Goal: Use online tool/utility: Utilize a website feature to perform a specific function

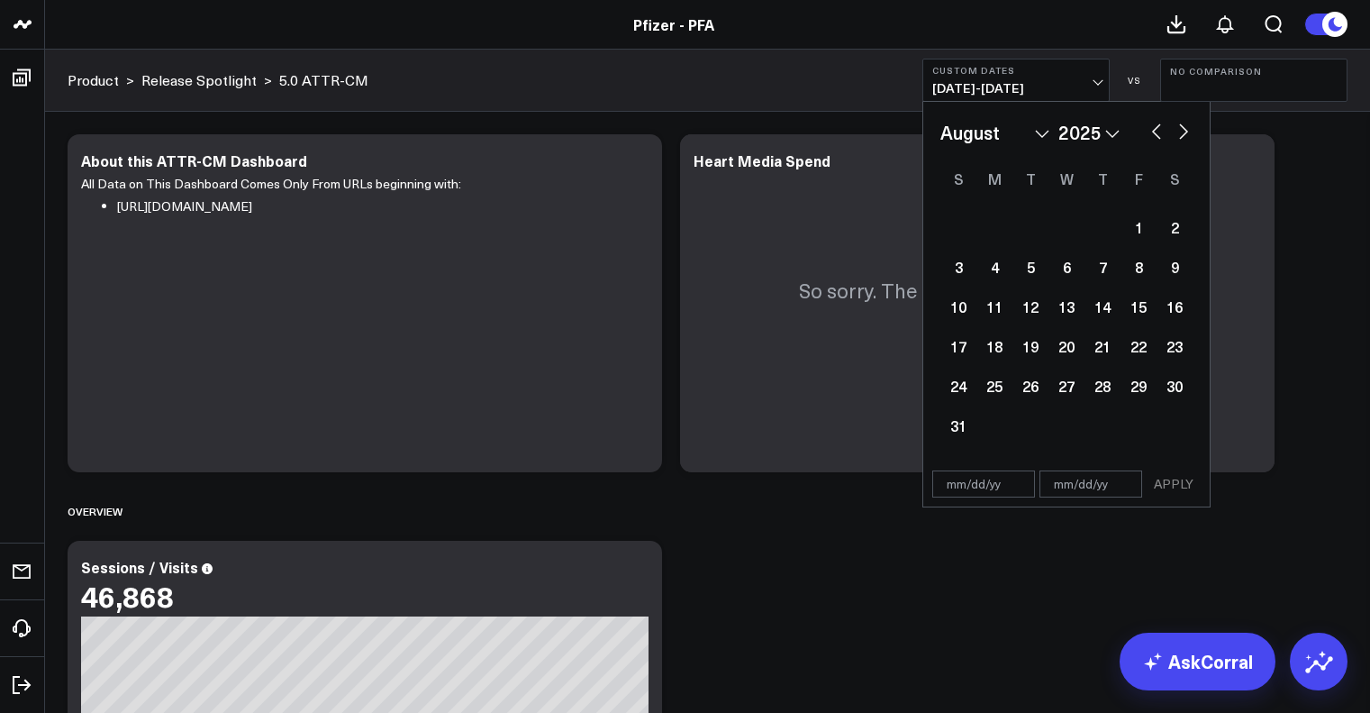
select select "7"
select select "2025"
click at [1153, 135] on button "button" at bounding box center [1157, 130] width 18 height 22
select select "6"
select select "2025"
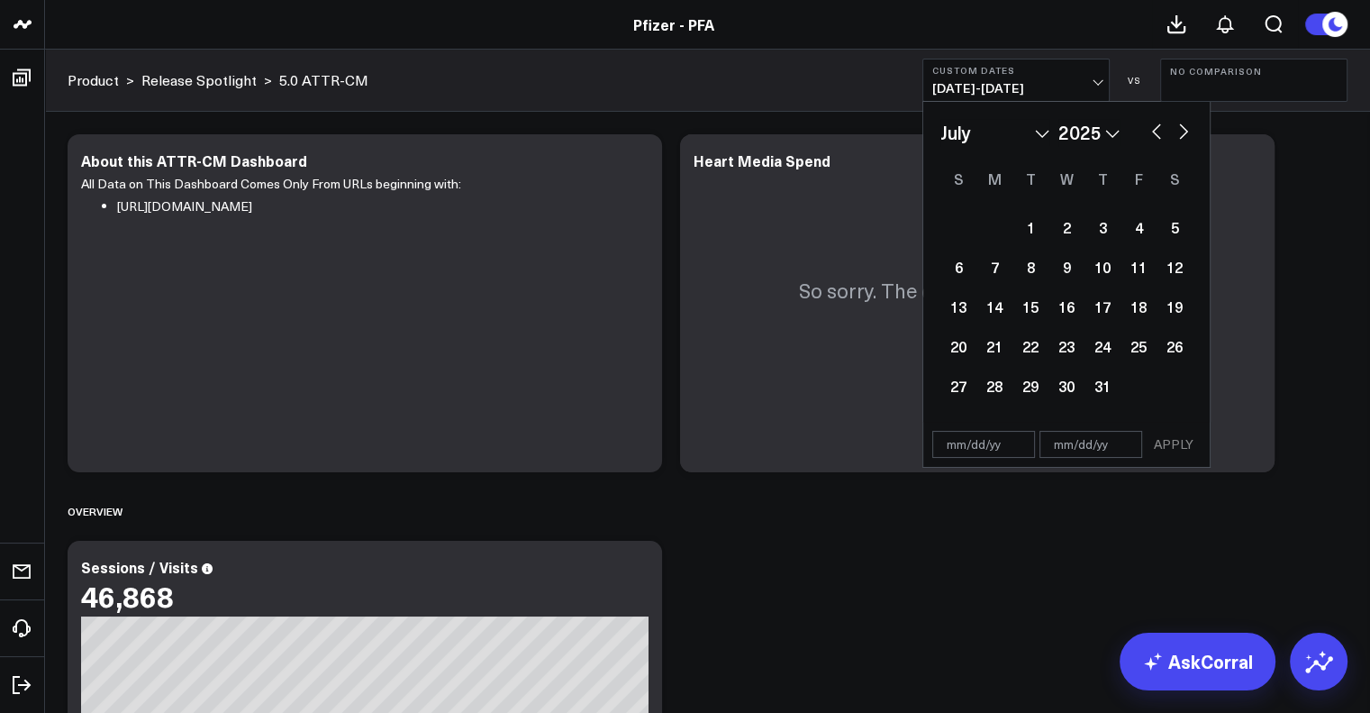
click at [1153, 134] on button "button" at bounding box center [1157, 130] width 18 height 22
select select "5"
select select "2025"
click at [1184, 134] on button "button" at bounding box center [1184, 130] width 18 height 22
select select "6"
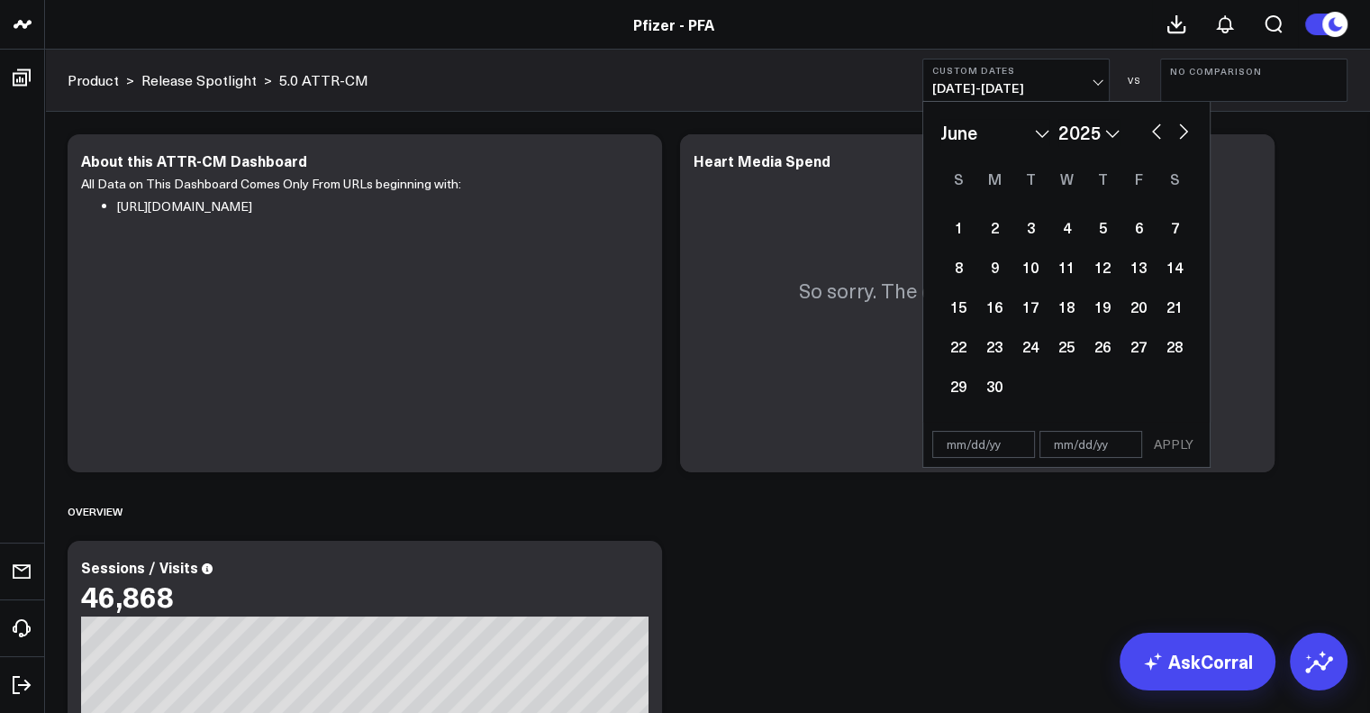
select select "2025"
click at [1103, 353] on div "24" at bounding box center [1103, 346] width 36 height 36
type input "[DATE]"
select select "6"
select select "2025"
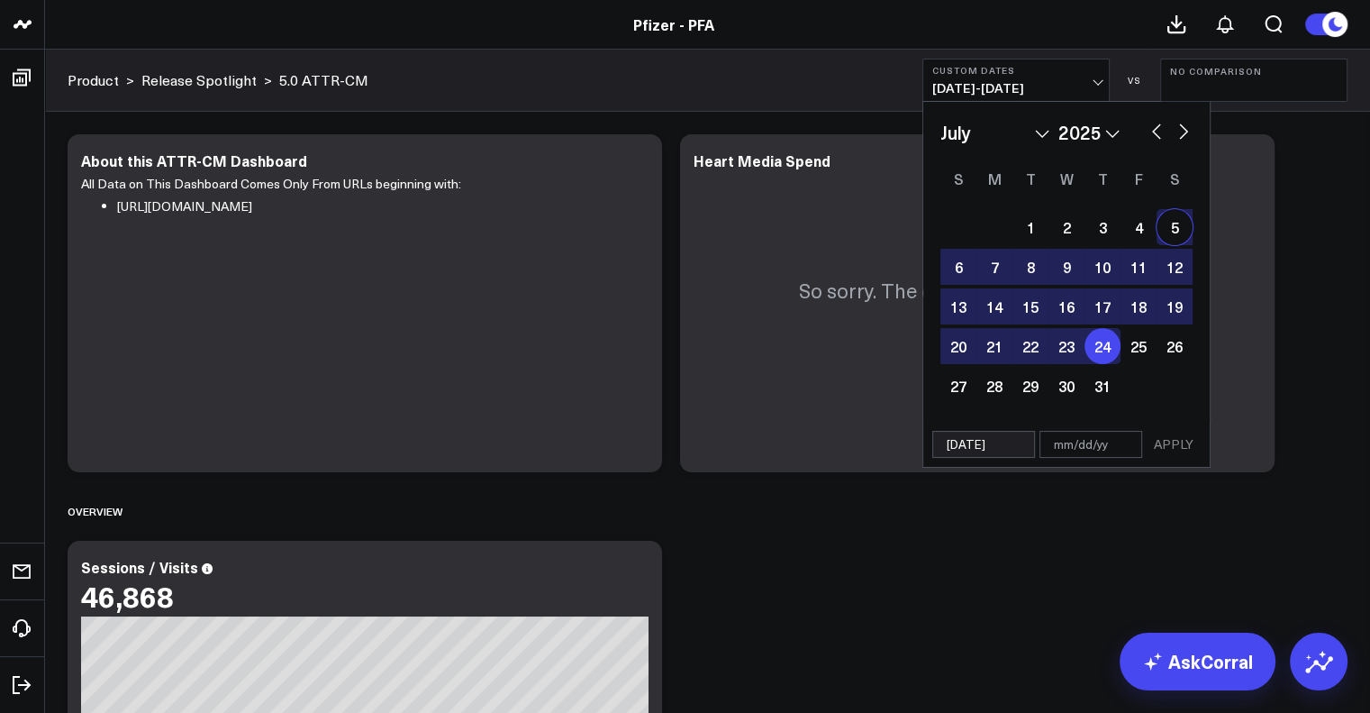
click at [1180, 136] on button "button" at bounding box center [1184, 130] width 18 height 22
select select "7"
select select "2025"
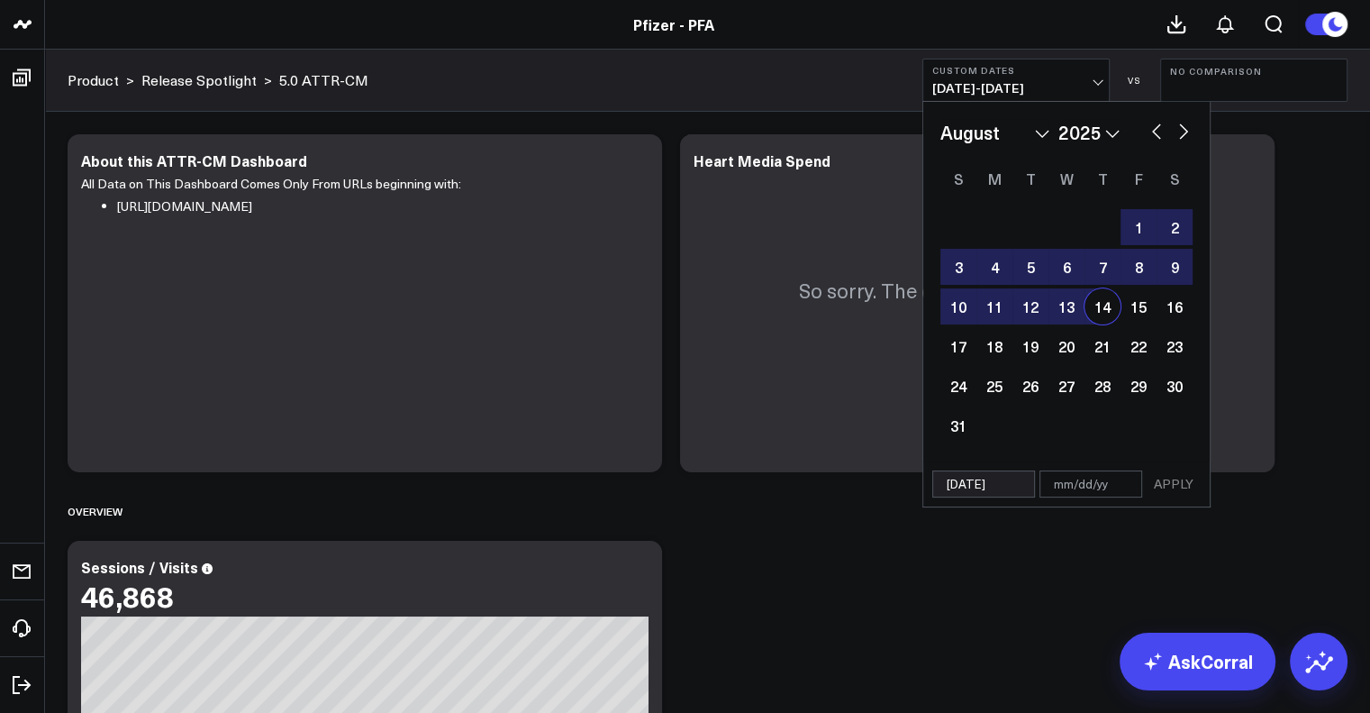
click at [1095, 305] on div "14" at bounding box center [1103, 306] width 36 height 36
type input "[DATE]"
select select "7"
select select "2025"
click at [1169, 486] on button "APPLY" at bounding box center [1174, 483] width 54 height 27
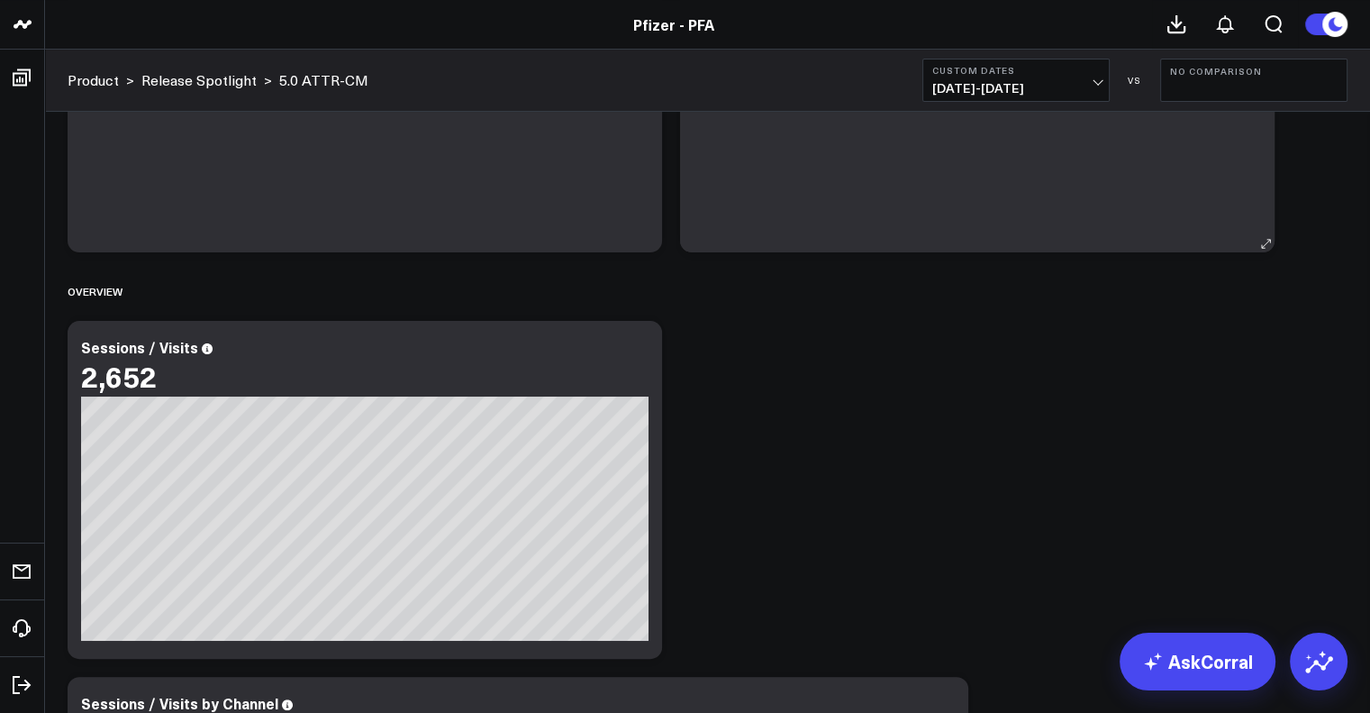
scroll to position [220, 0]
click at [1001, 86] on span "[DATE] - [DATE]" at bounding box center [1016, 88] width 168 height 14
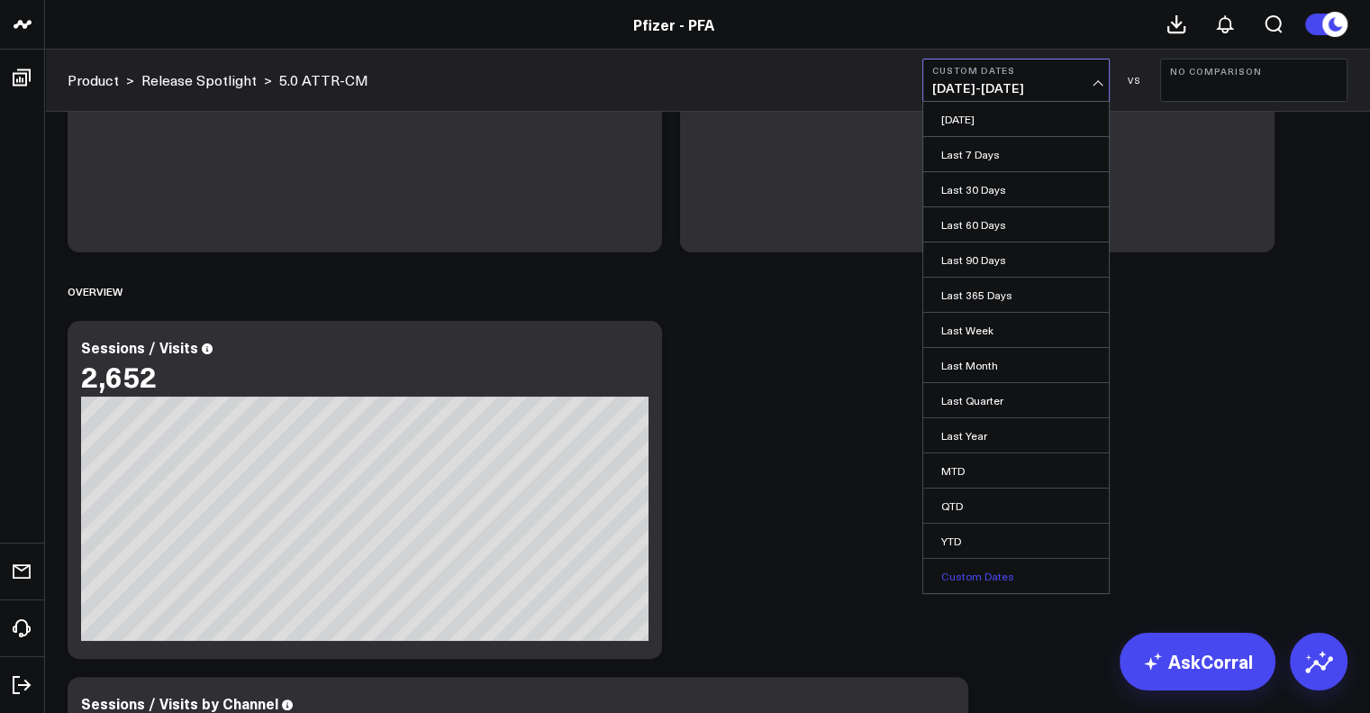
click at [995, 583] on link "Custom Dates" at bounding box center [1016, 576] width 186 height 34
select select "8"
select select "2025"
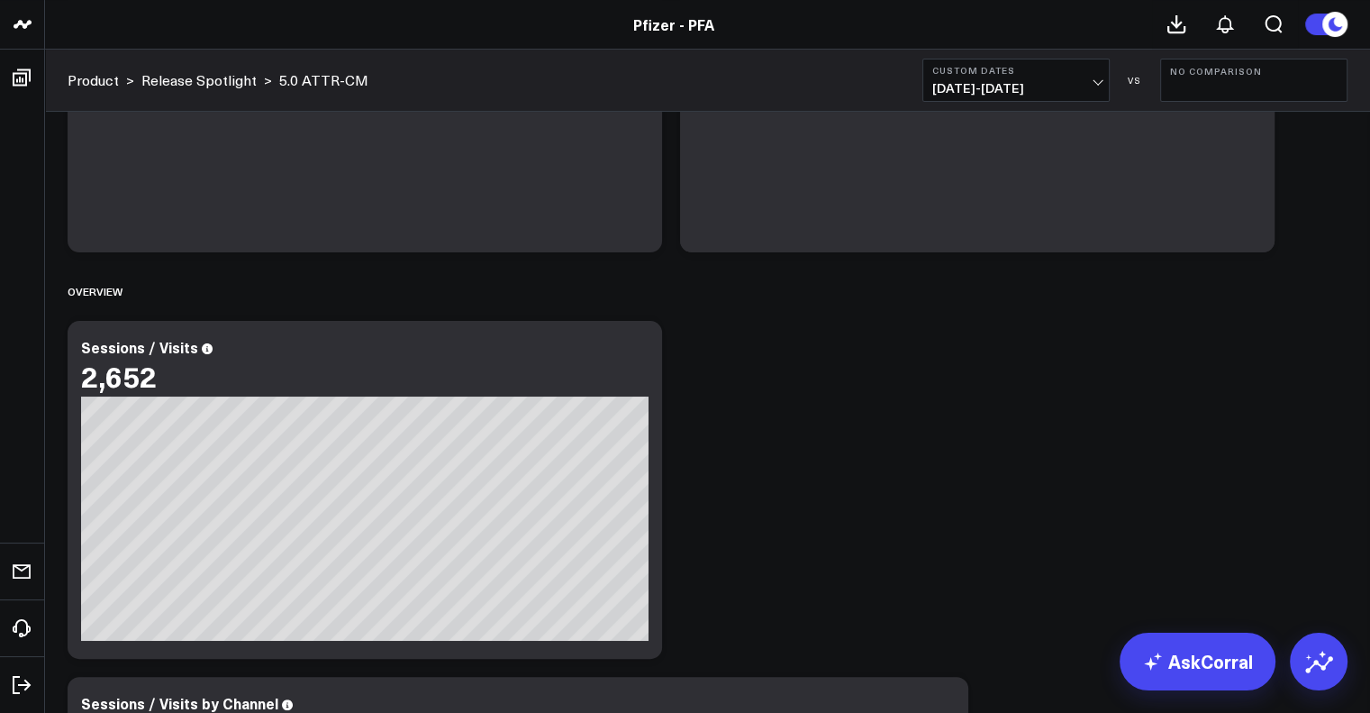
click at [1023, 81] on span "[DATE] - [DATE]" at bounding box center [1016, 88] width 168 height 14
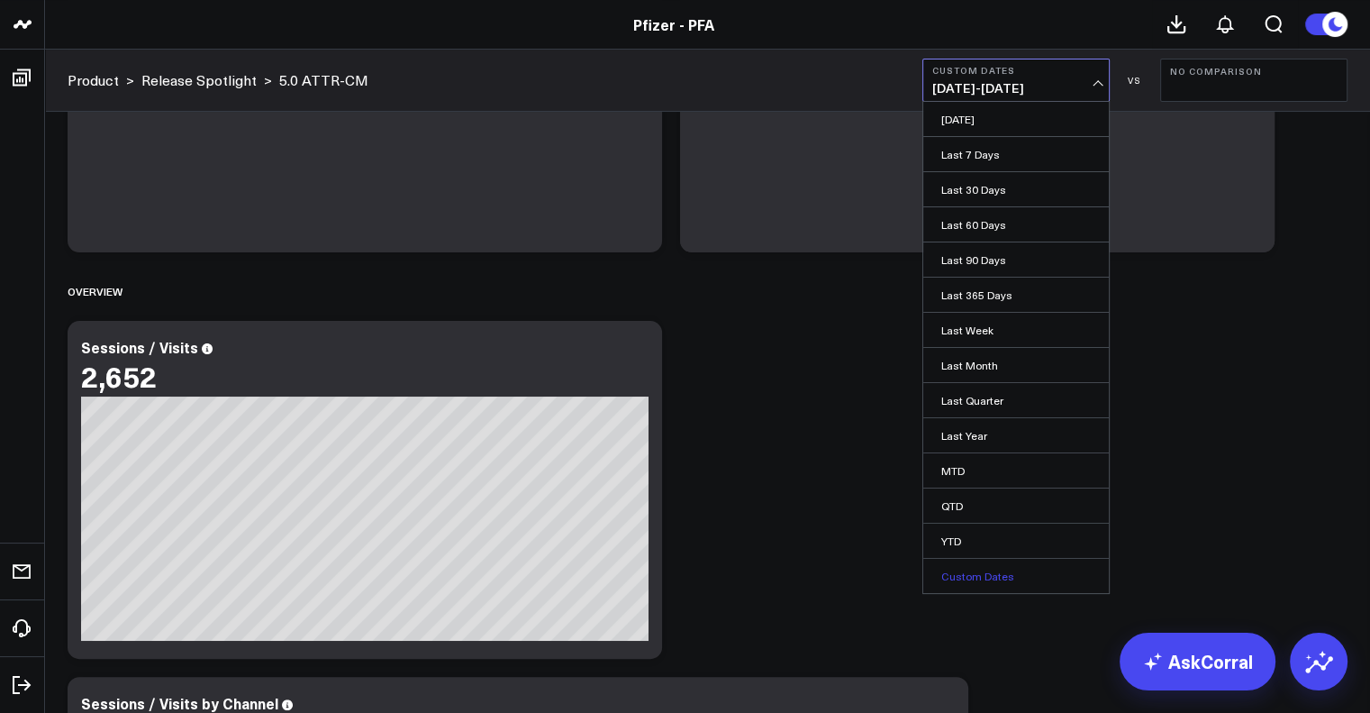
click at [998, 573] on link "Custom Dates" at bounding box center [1016, 576] width 186 height 34
select select "8"
select select "2025"
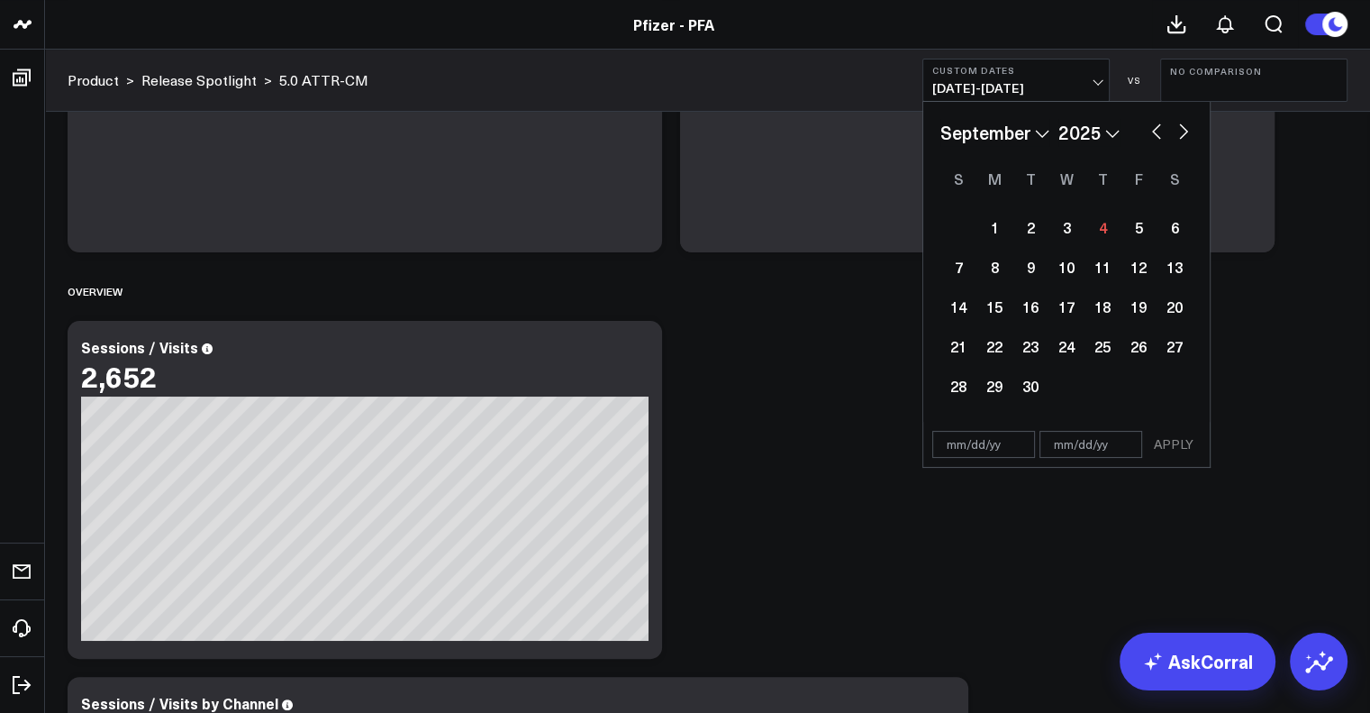
click at [1154, 129] on button "button" at bounding box center [1157, 130] width 18 height 22
select select "7"
select select "2025"
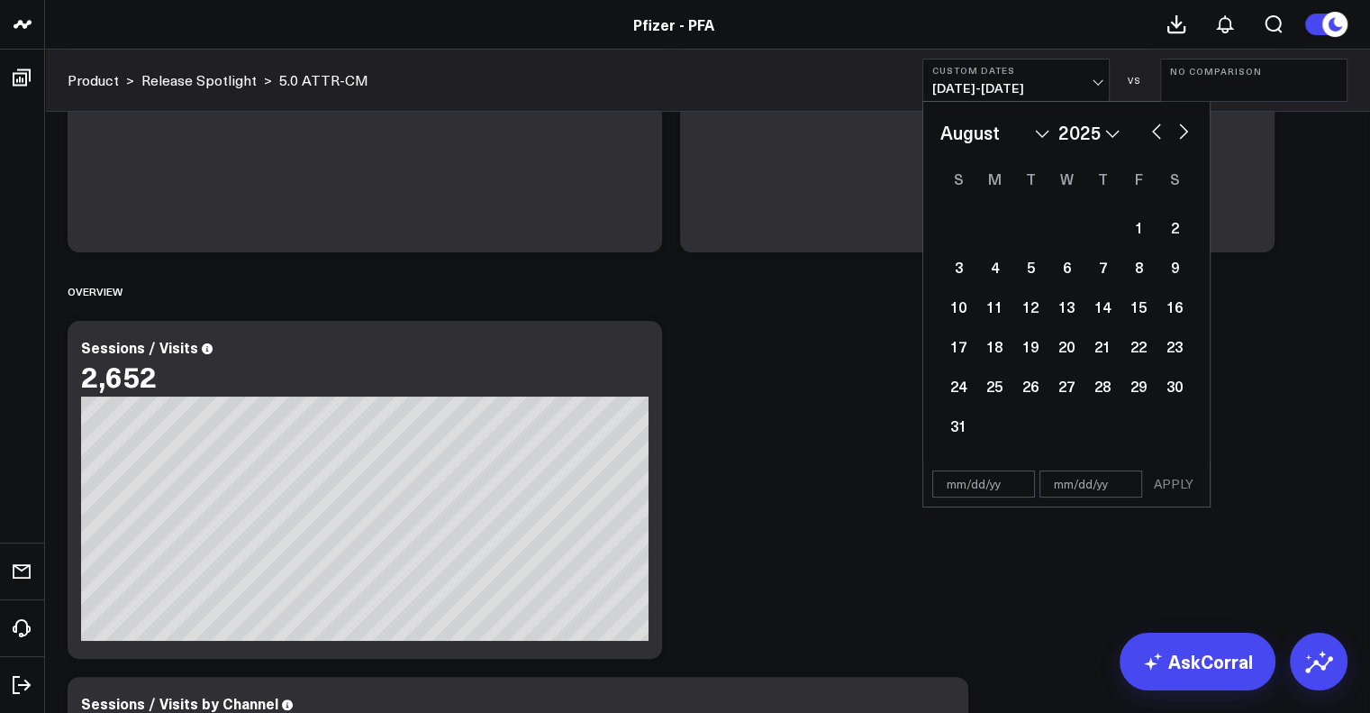
click at [1154, 129] on button "button" at bounding box center [1157, 130] width 18 height 22
select select "6"
select select "2025"
click at [1103, 347] on div "24" at bounding box center [1103, 346] width 36 height 36
type input "[DATE]"
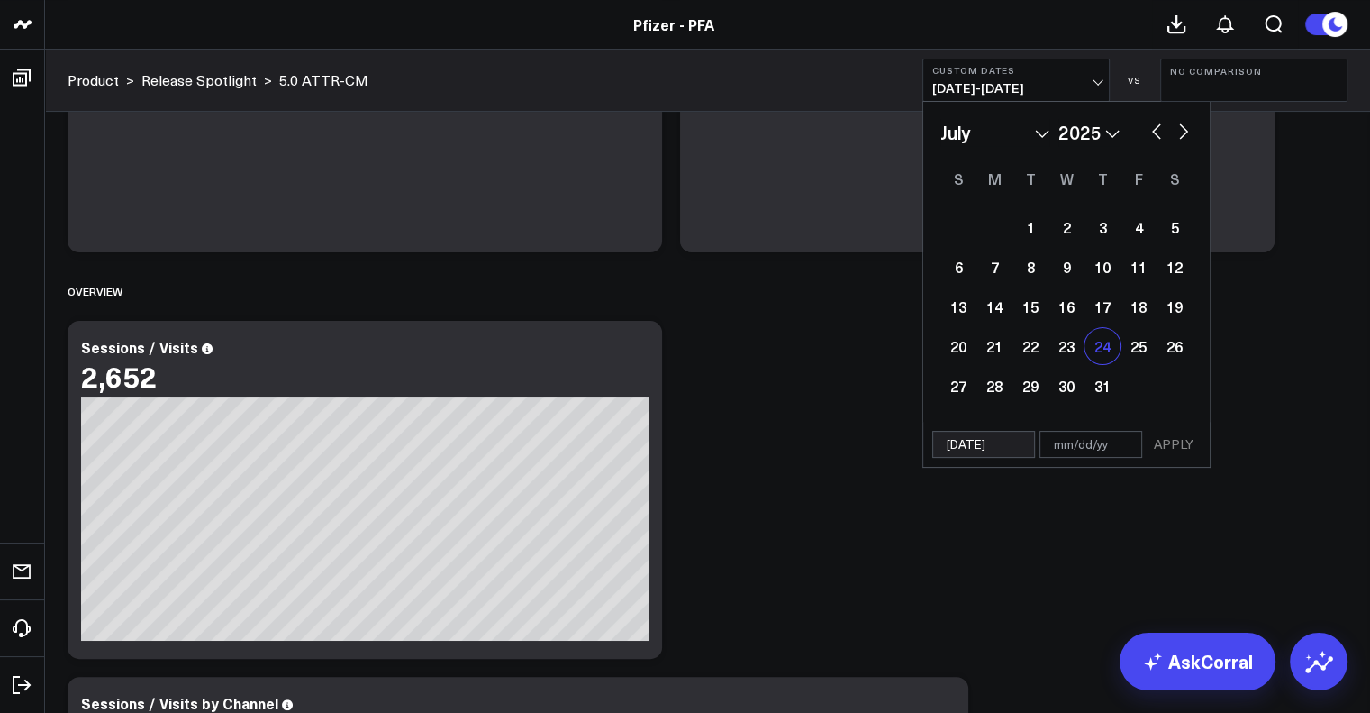
select select "6"
select select "2025"
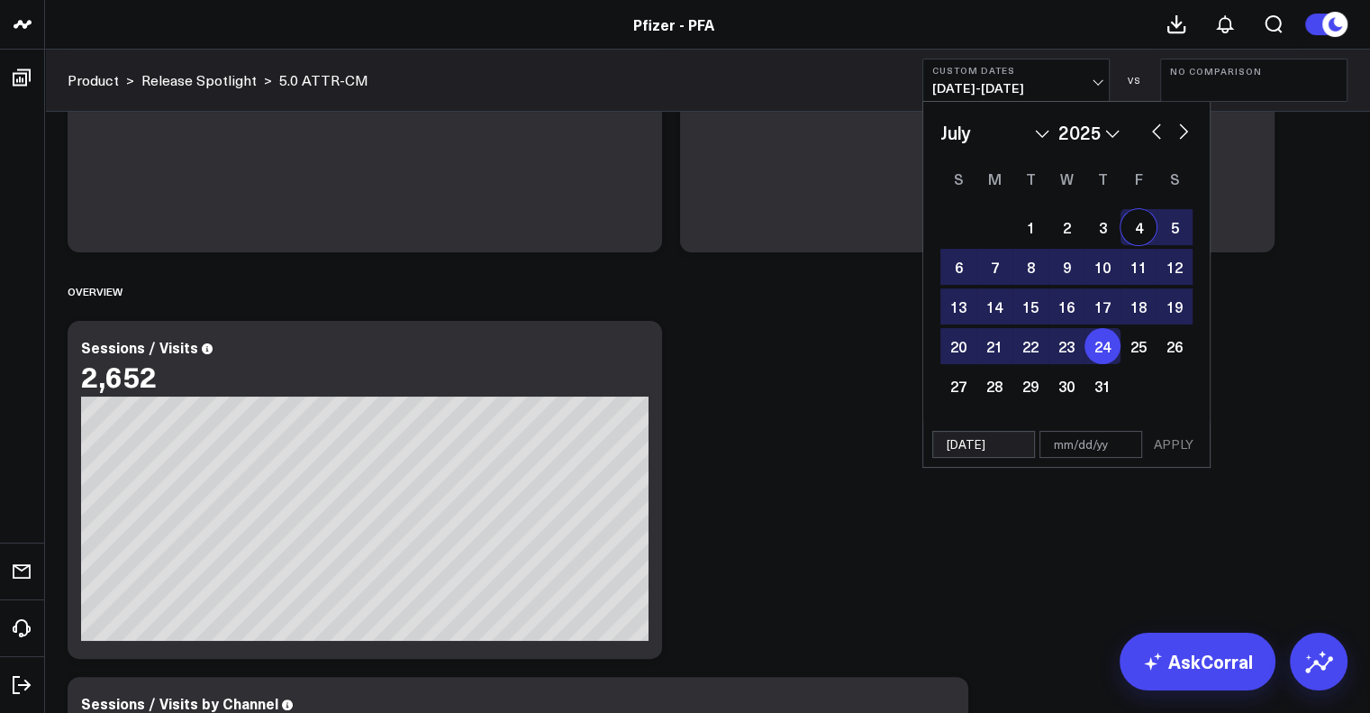
click at [1185, 129] on button "button" at bounding box center [1184, 130] width 18 height 22
select select "7"
select select "2025"
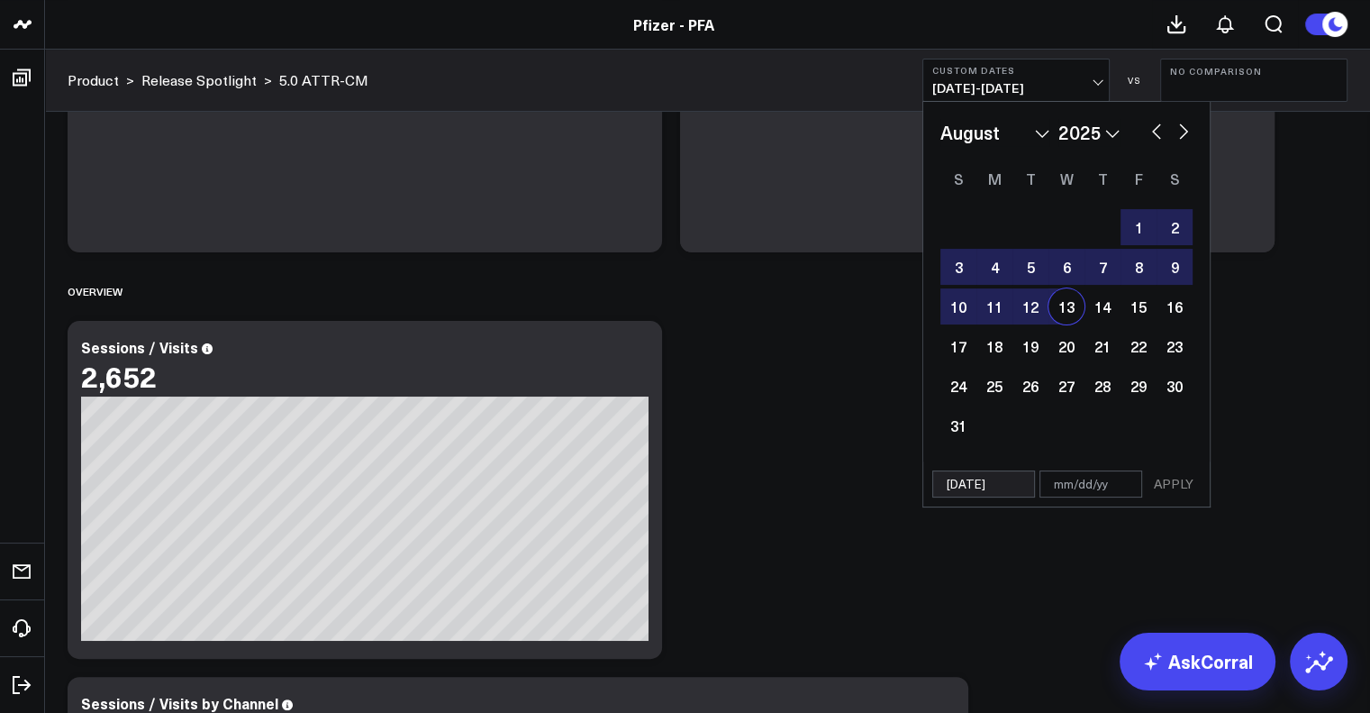
click at [1065, 309] on div "13" at bounding box center [1067, 306] width 36 height 36
type input "[DATE]"
select select "7"
select select "2025"
click at [1195, 504] on div "[DATE] [DATE] APPLY" at bounding box center [1066, 484] width 288 height 46
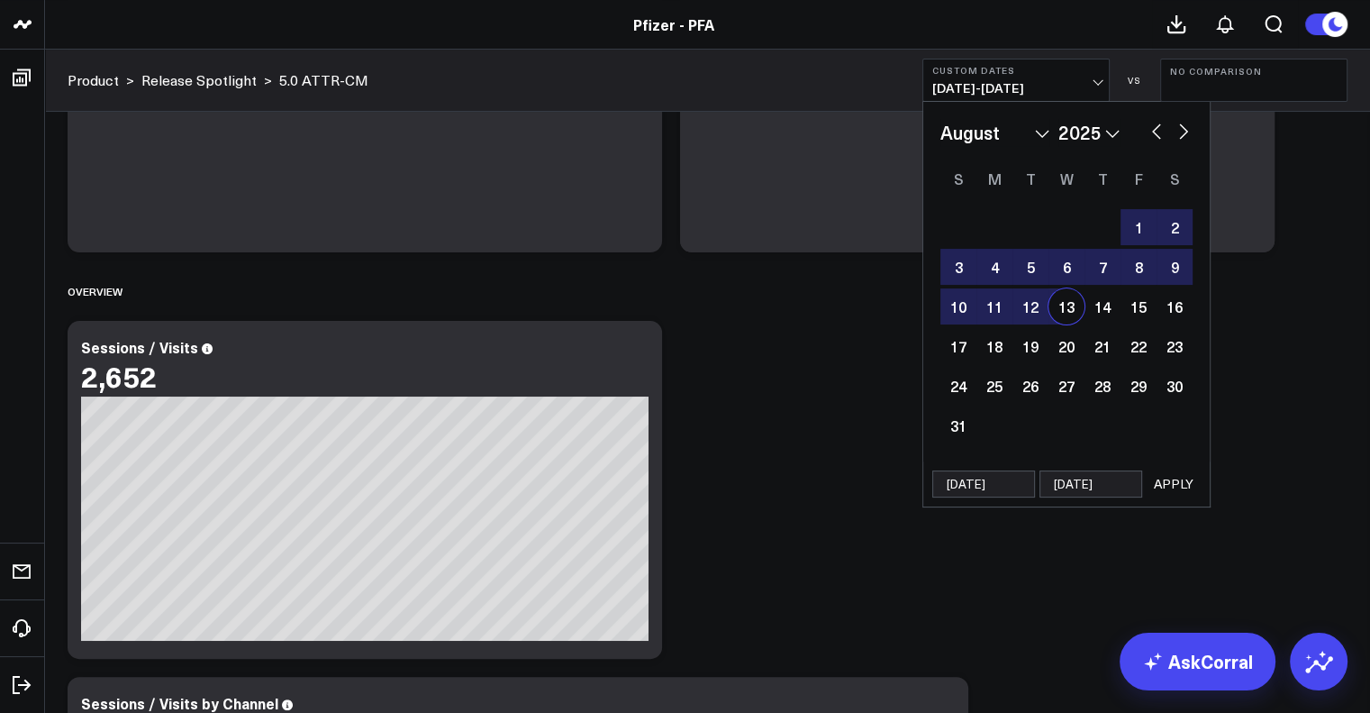
select select "7"
select select "2025"
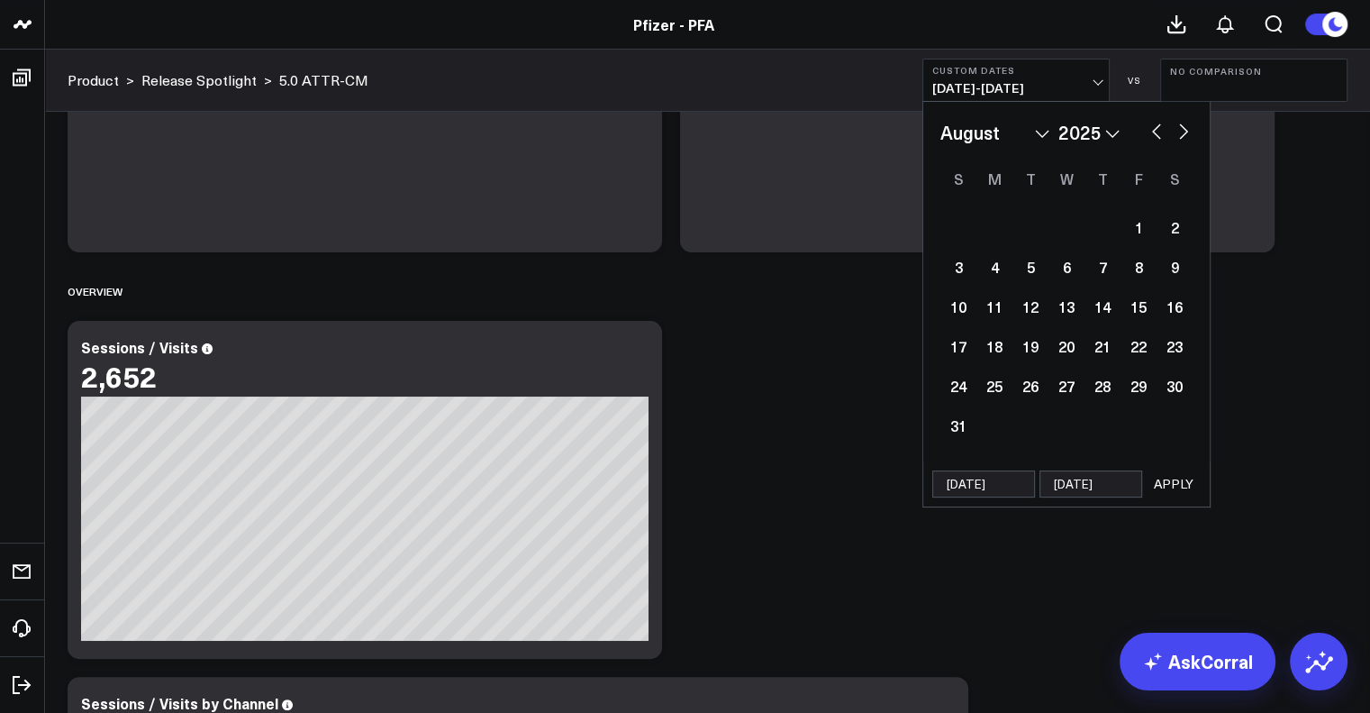
click at [1184, 487] on button "APPLY" at bounding box center [1174, 483] width 54 height 27
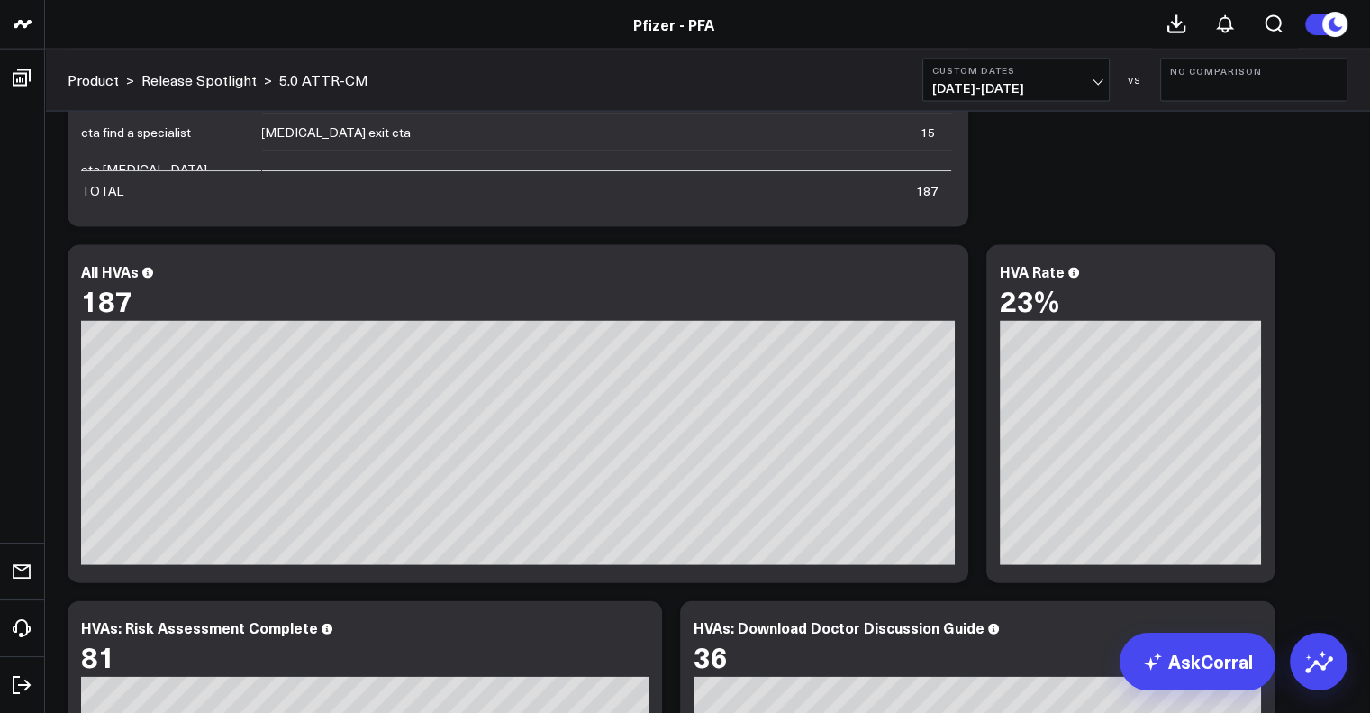
scroll to position [3902, 0]
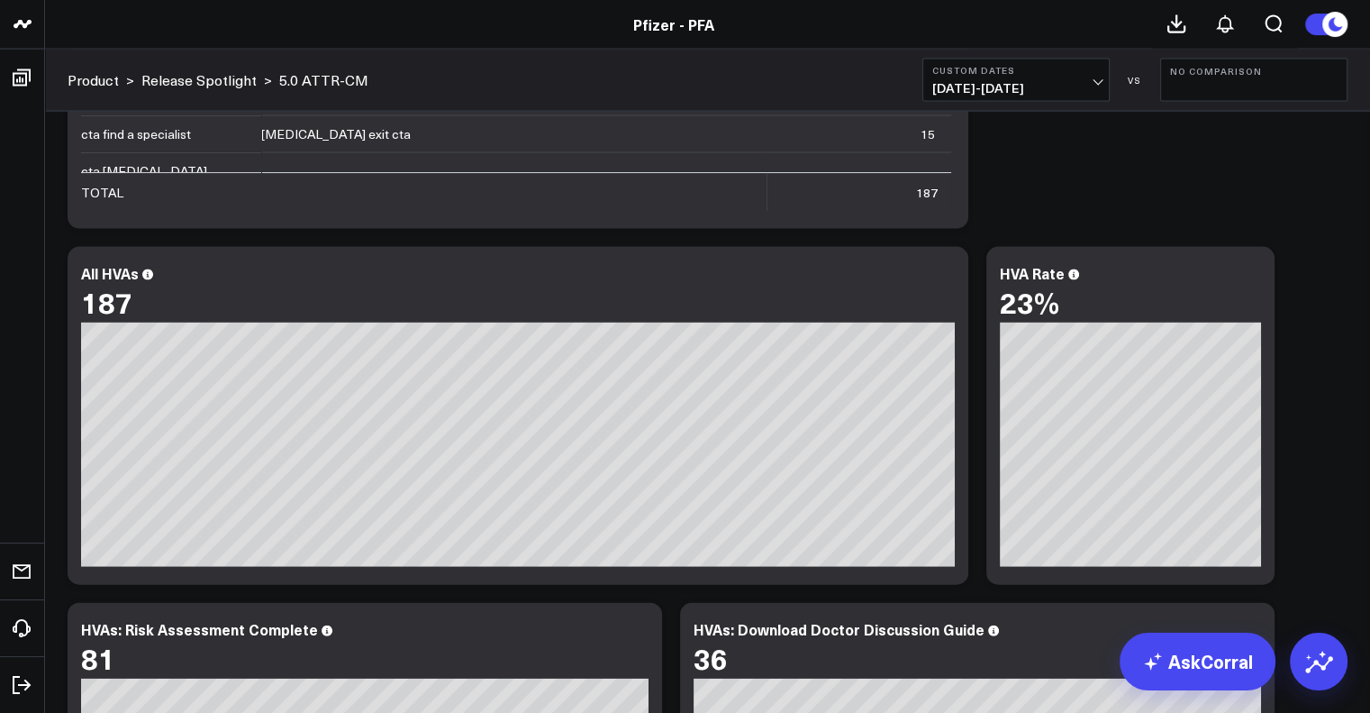
click at [1332, 271] on div "Copy link to widget Ask support Comment Export PNG About this ATTR-CM Dashboard…" at bounding box center [708, 416] width 1298 height 8386
click at [1006, 95] on span "[DATE] - [DATE]" at bounding box center [1016, 88] width 168 height 14
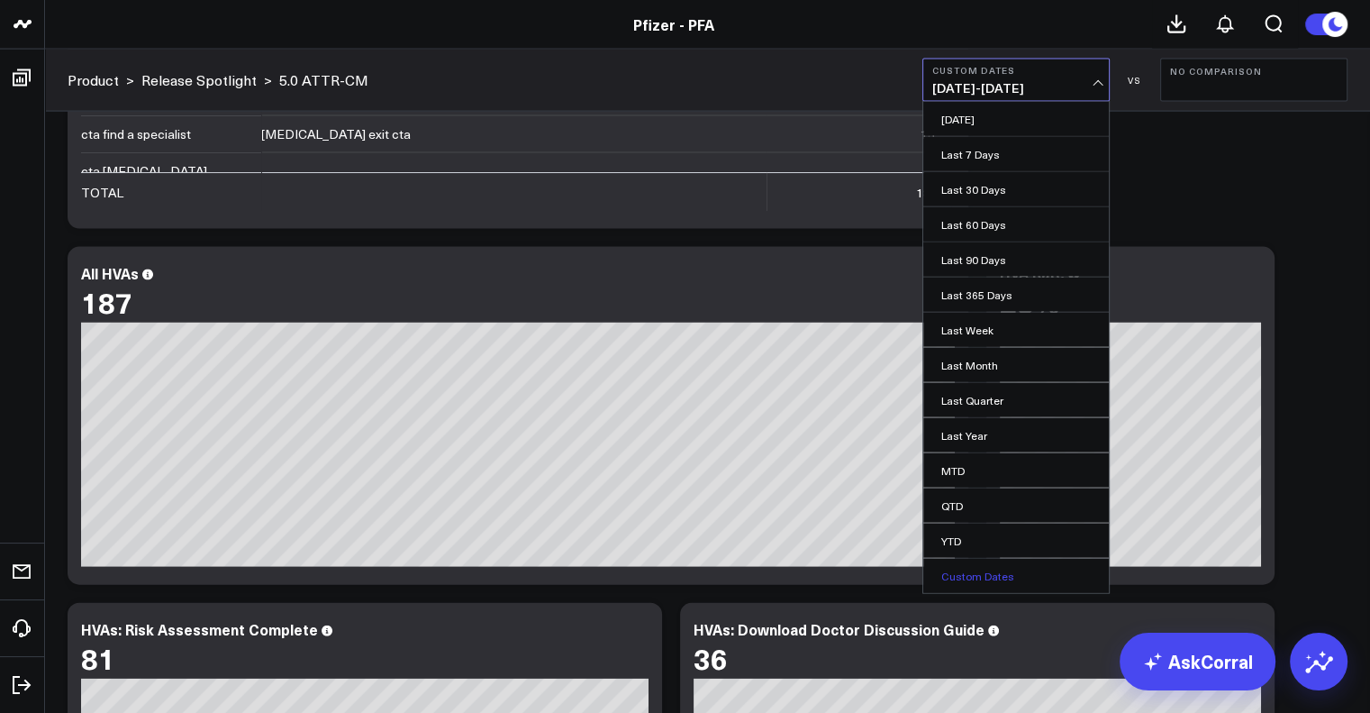
click at [1037, 571] on link "Custom Dates" at bounding box center [1016, 576] width 186 height 34
select select "8"
select select "2025"
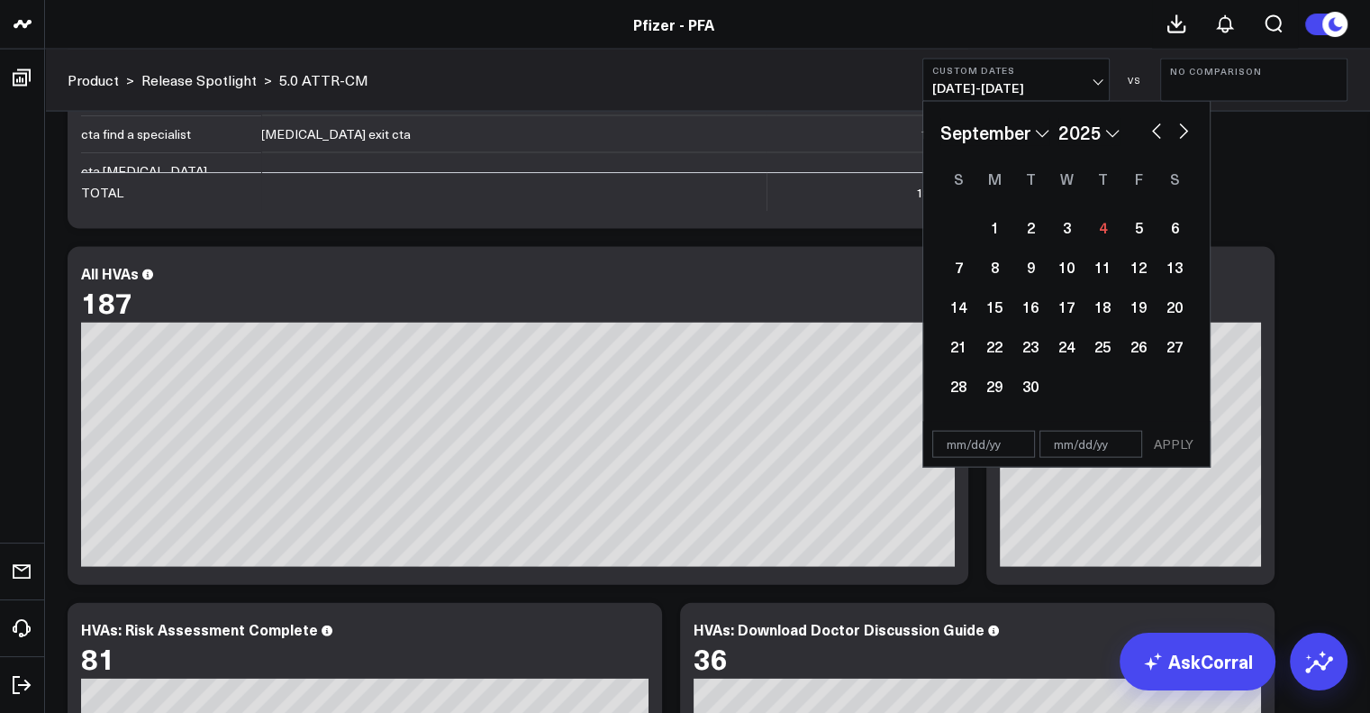
click at [1155, 132] on button "button" at bounding box center [1157, 130] width 18 height 22
select select "7"
select select "2025"
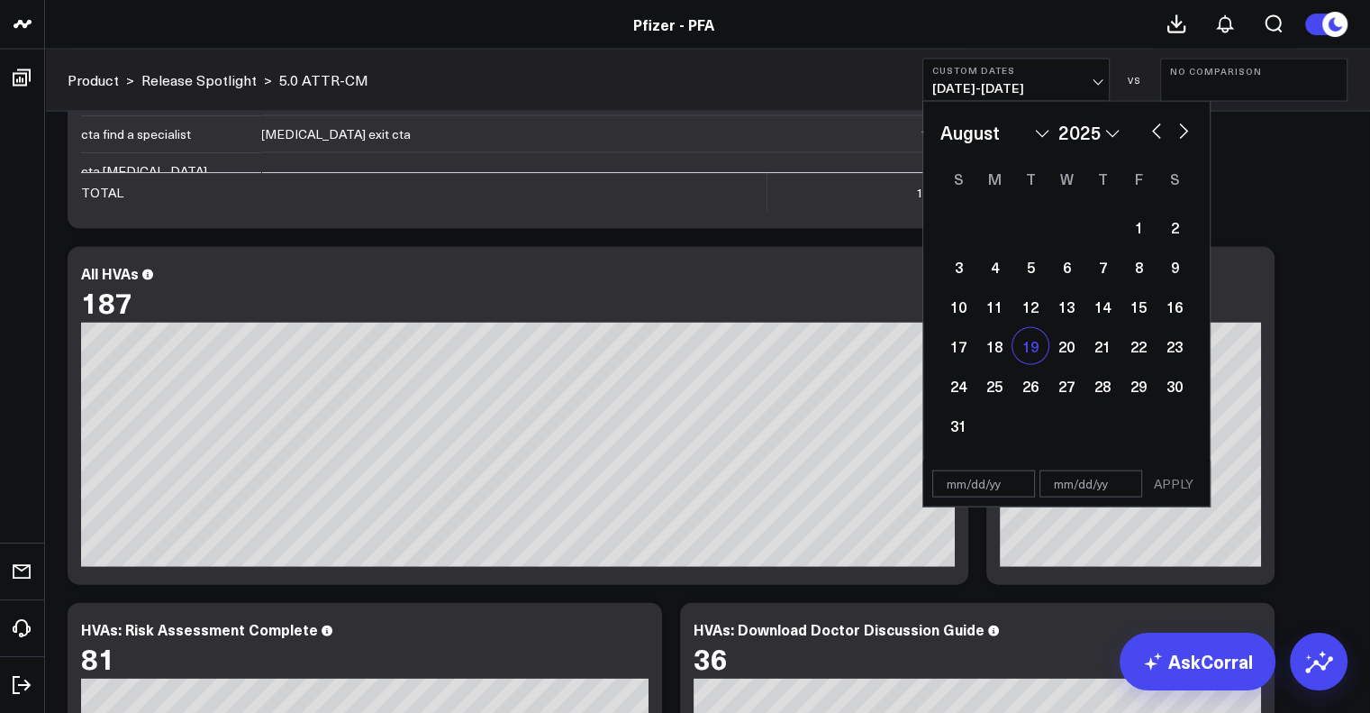
click at [1031, 347] on div "19" at bounding box center [1031, 346] width 36 height 36
type input "[DATE]"
select select "7"
select select "2025"
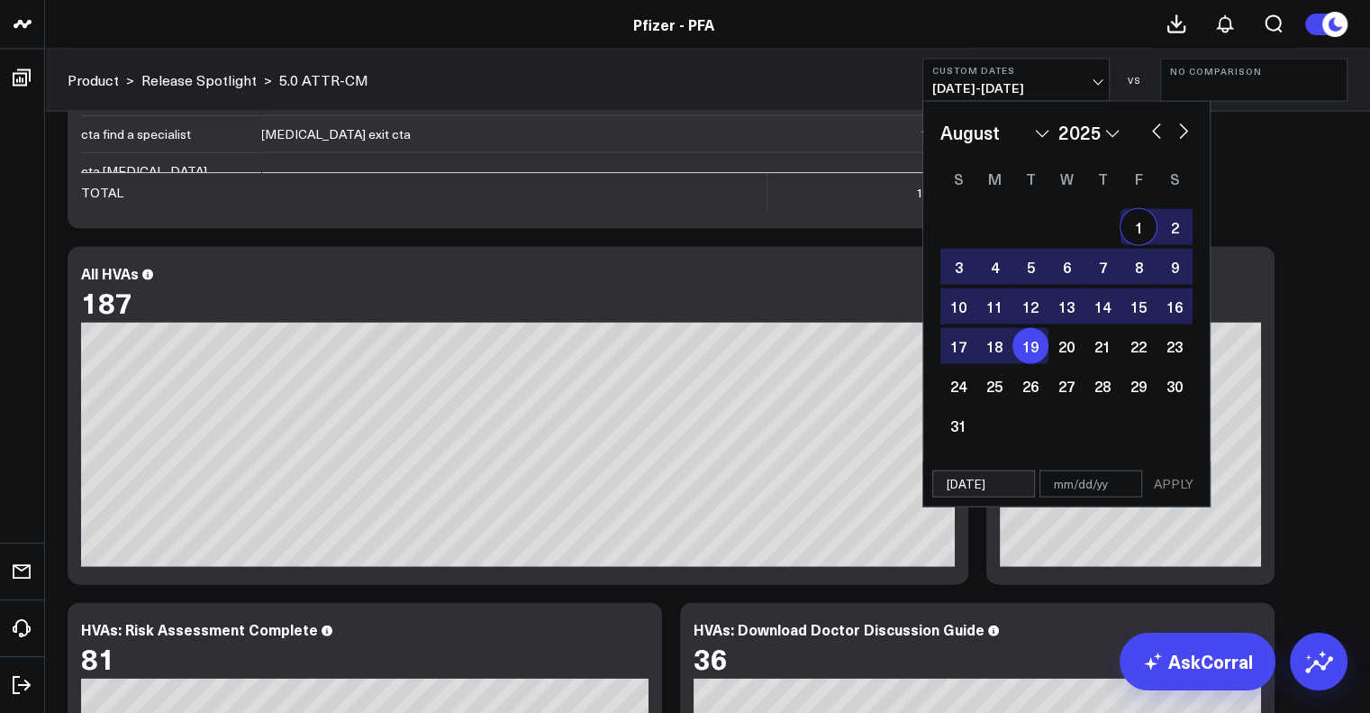
click at [1188, 136] on button "button" at bounding box center [1184, 130] width 18 height 22
select select "8"
select select "2025"
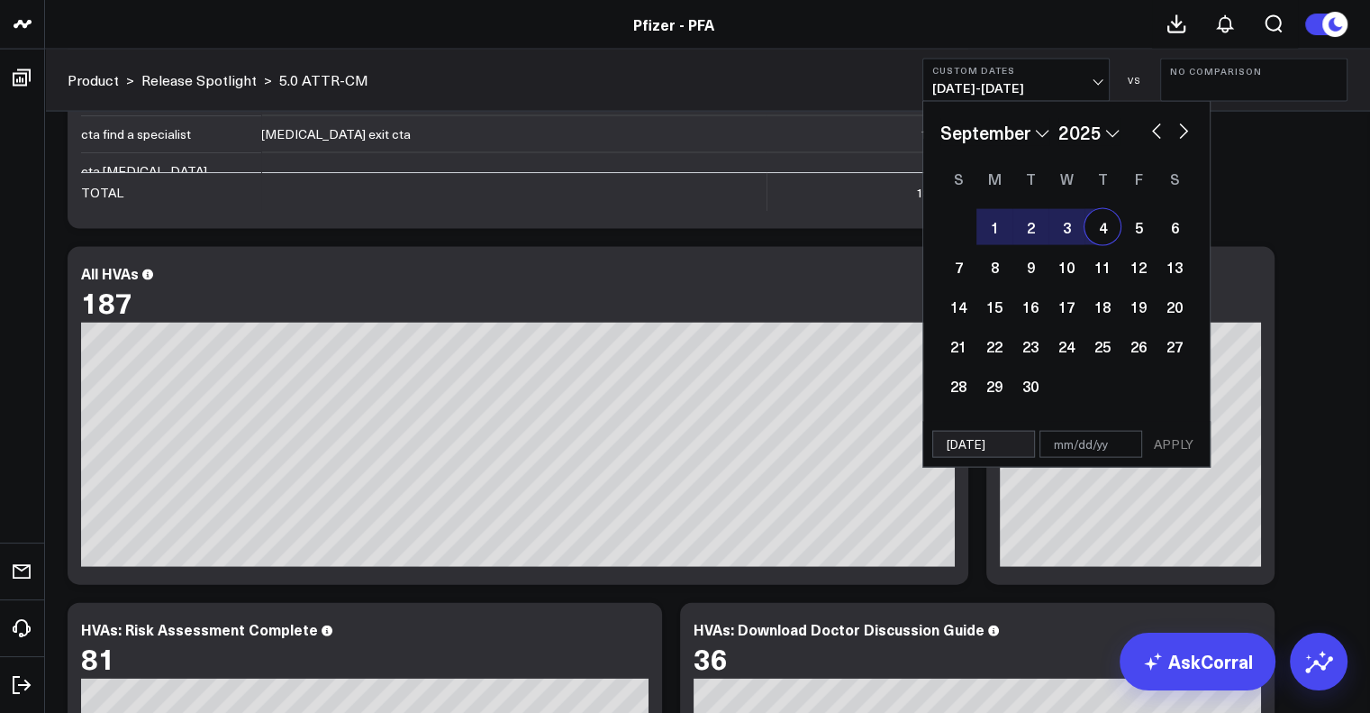
click at [1106, 230] on div "4" at bounding box center [1103, 227] width 36 height 36
type input "[DATE]"
select select "8"
select select "2025"
click at [1175, 442] on button "APPLY" at bounding box center [1174, 444] width 54 height 27
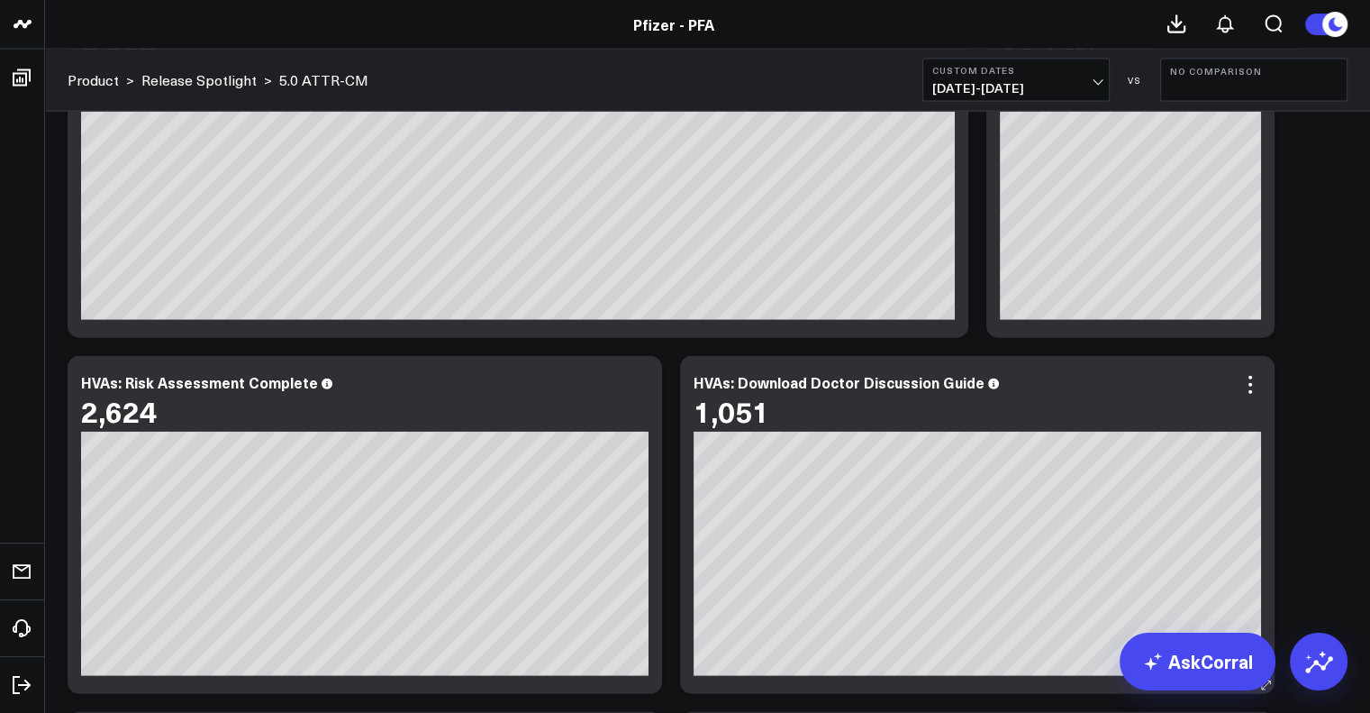
scroll to position [4265, 0]
